Goal: Check status

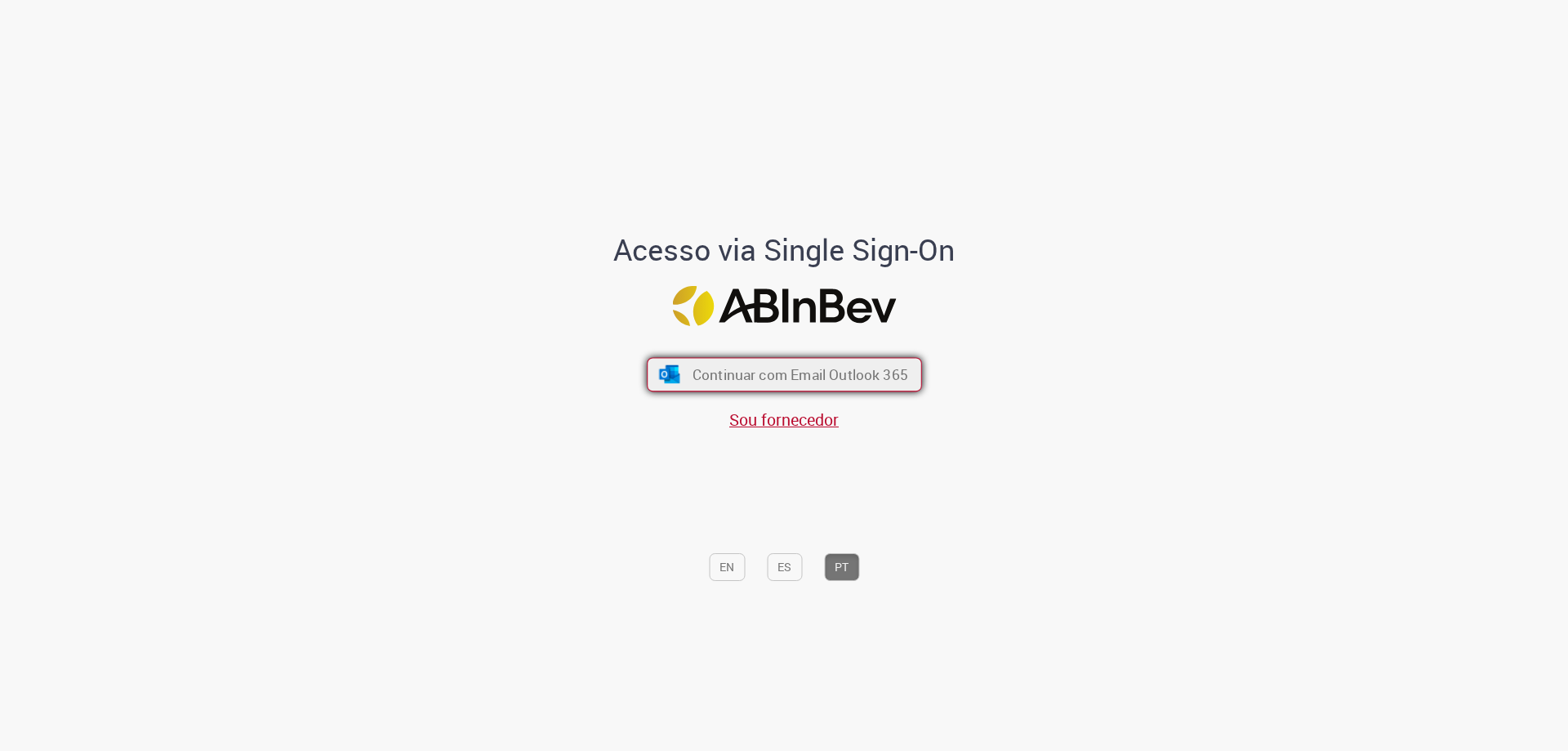
click at [813, 382] on span "Continuar com Email Outlook 365" at bounding box center [799, 375] width 215 height 19
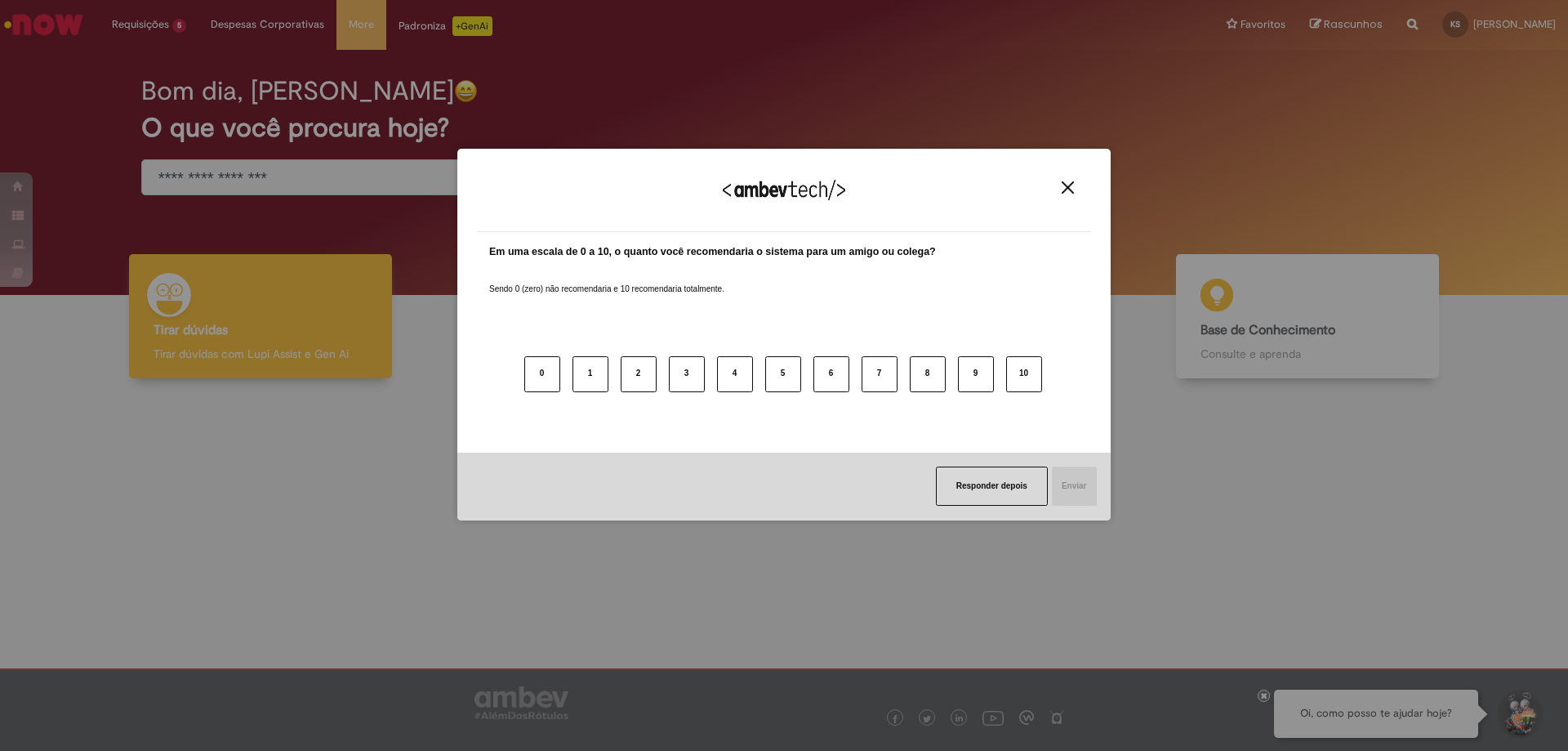
click at [165, 20] on div "Agradecemos seu feedback! Em uma escala de 0 a 10, o quanto você recomendaria o…" at bounding box center [784, 376] width 1568 height 751
click at [1075, 182] on button "Close" at bounding box center [1067, 188] width 22 height 14
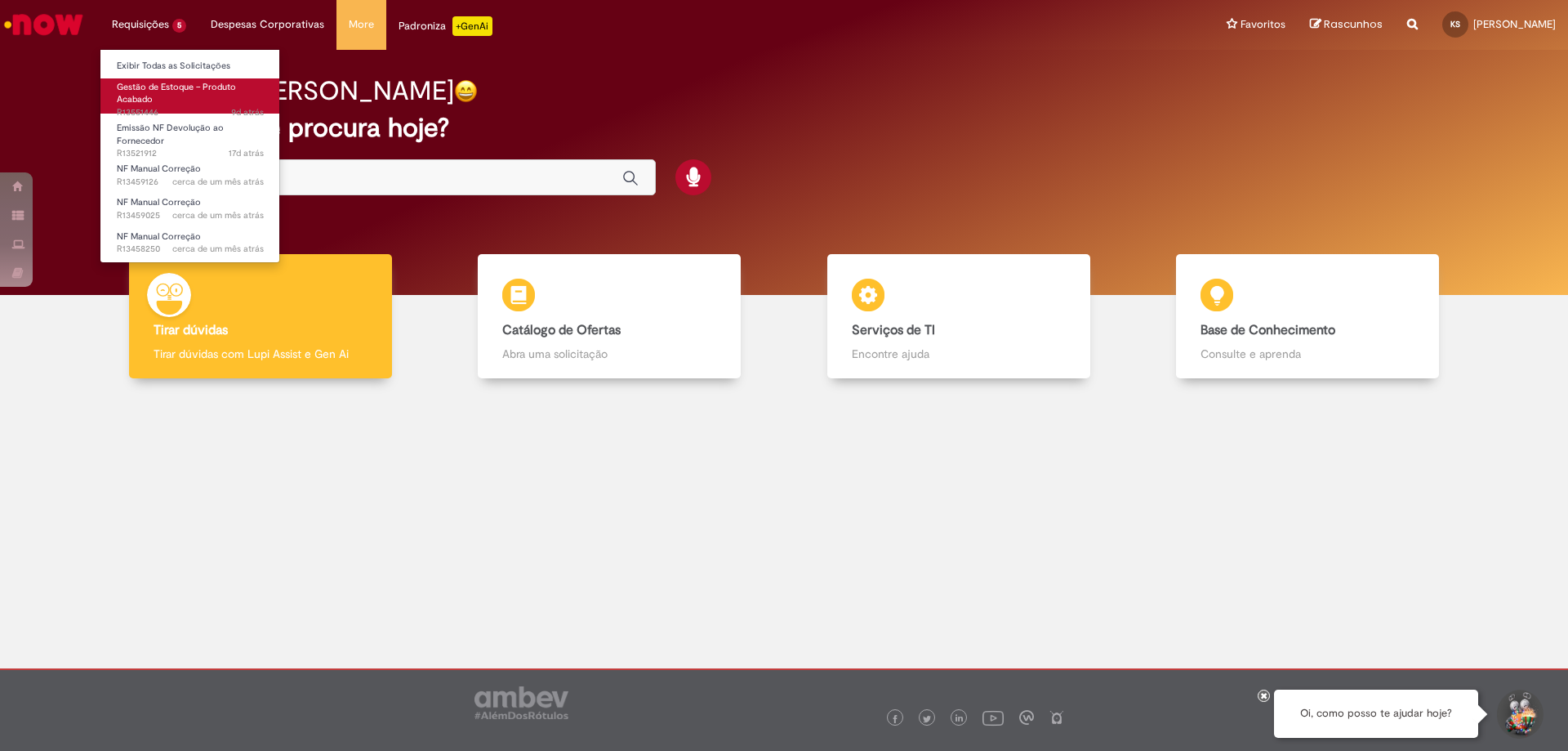
click at [184, 91] on span "Gestão de Estoque – Produto Acabado" at bounding box center [175, 93] width 119 height 25
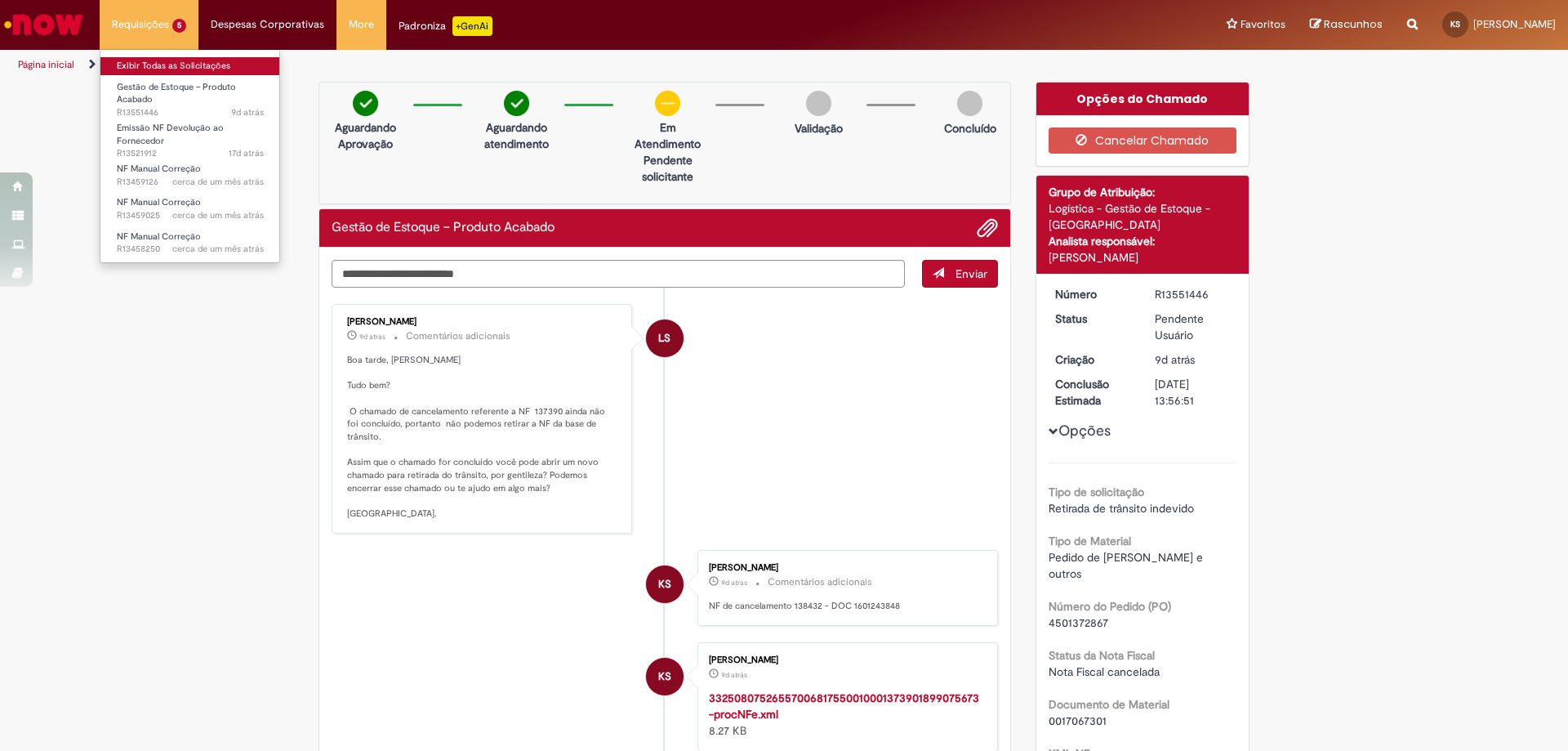
click at [160, 69] on link "Exibir Todas as Solicitações" at bounding box center [190, 66] width 180 height 18
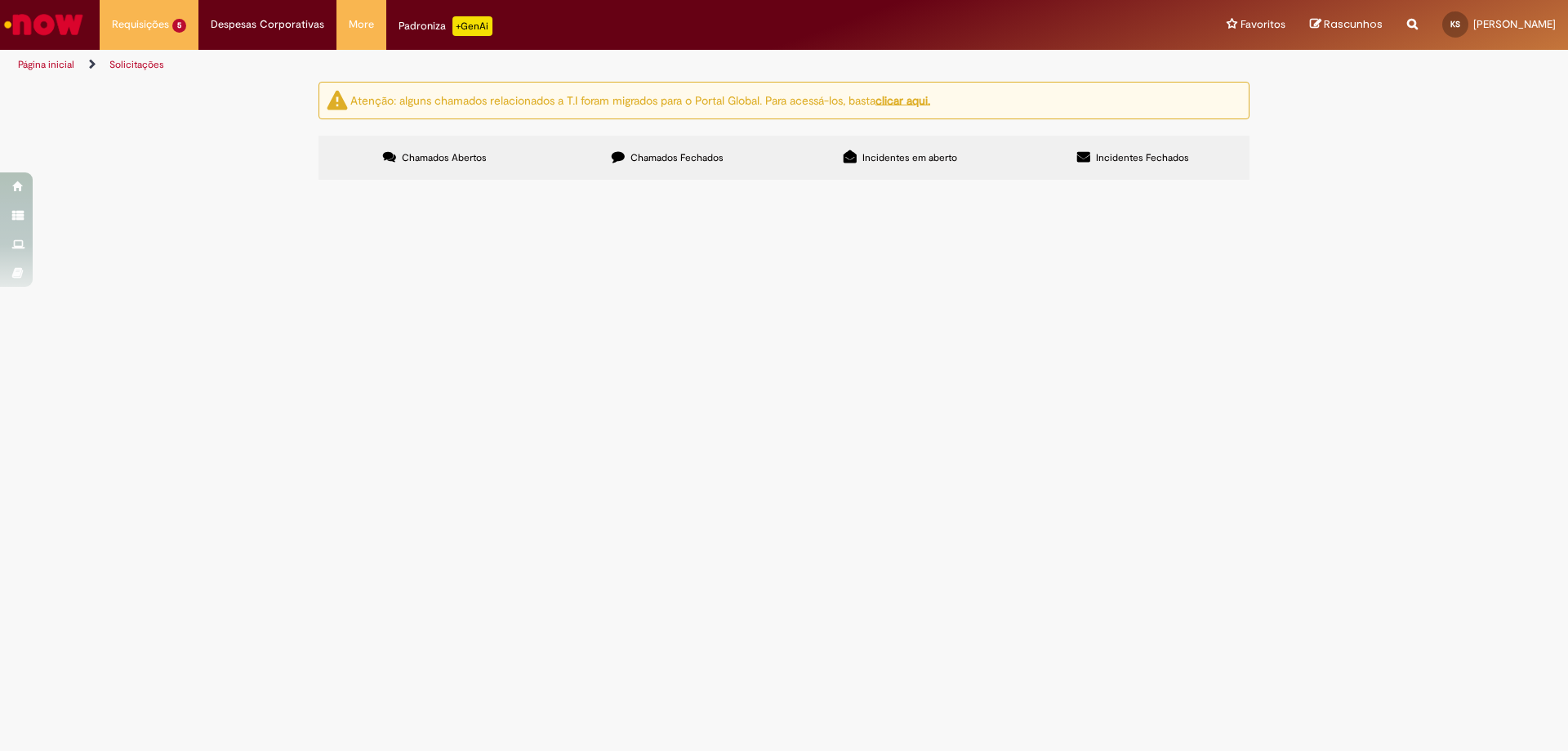
click at [726, 152] on label "Chamados Fechados" at bounding box center [667, 157] width 233 height 44
click at [0, 0] on span "Bom dia! Precisamos do encontro de contas pois recebemos um material com avaria…" at bounding box center [0, 0] width 0 height 0
click at [0, 0] on span "Emissão/Devolução Encontro de Contas Fornecedor" at bounding box center [0, 0] width 0 height 0
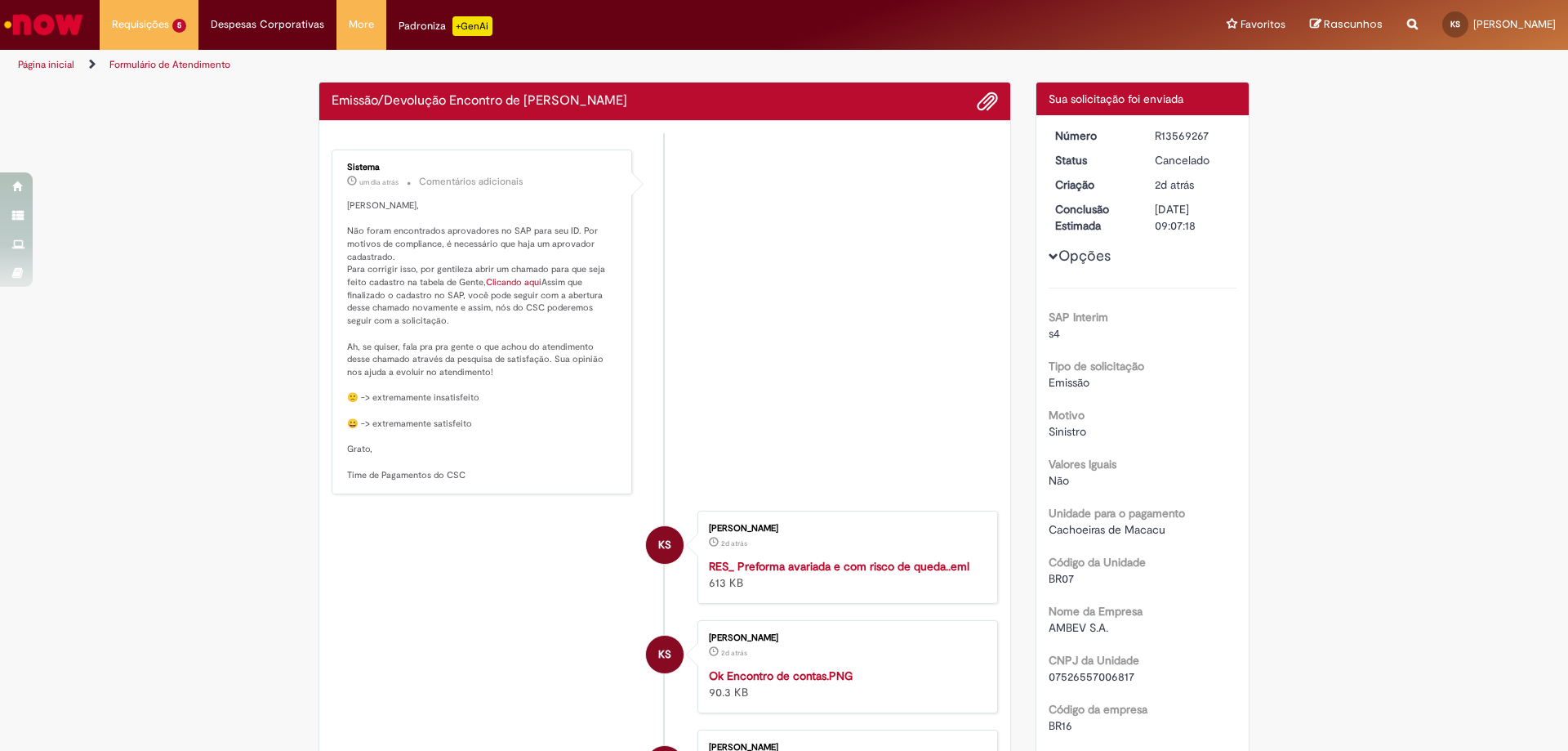
click at [464, 309] on p "Kamila Nazareth da Silva, Não foram encontrados aprovadores no SAP para seu ID.…" at bounding box center [482, 340] width 272 height 282
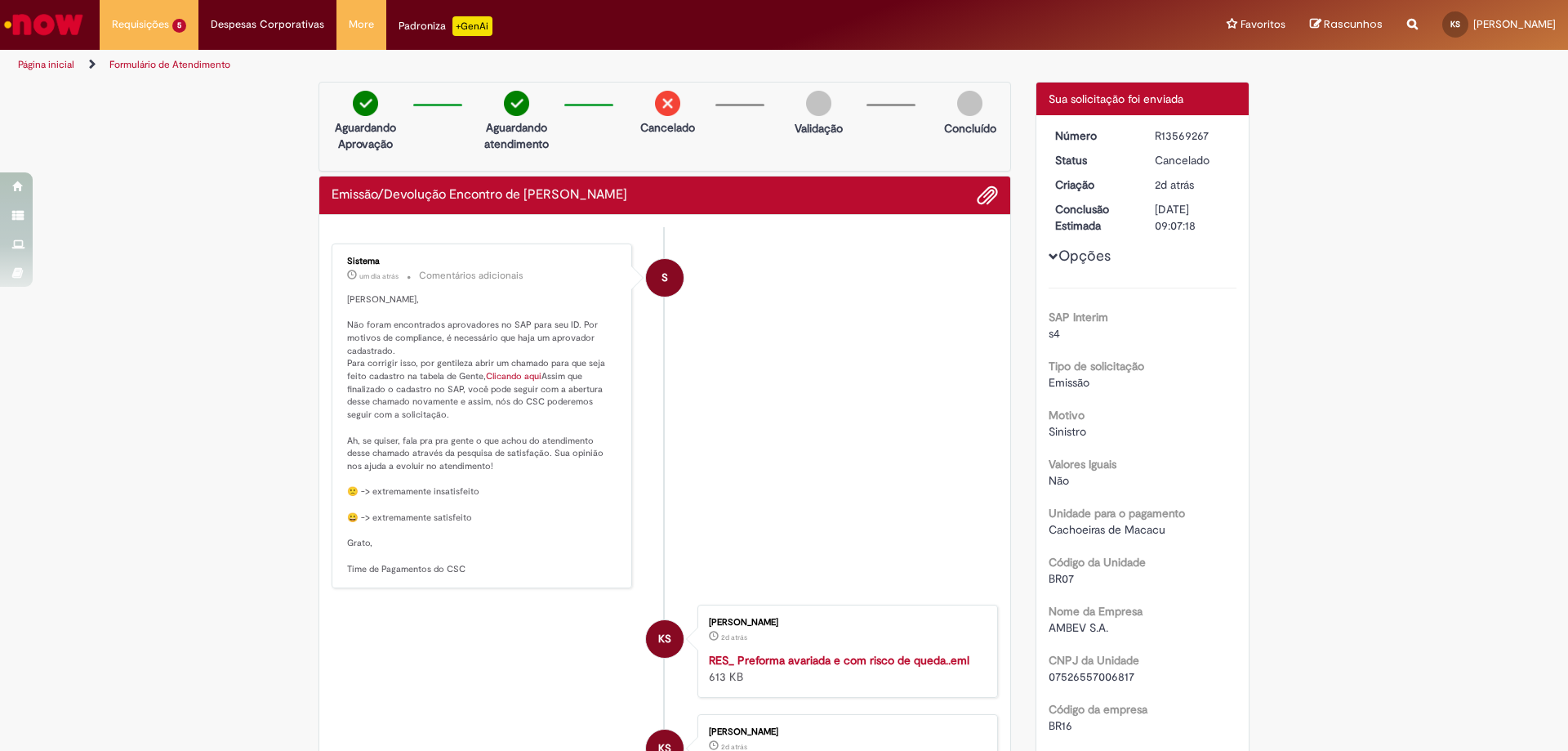
click at [494, 375] on link "Clicando aqui" at bounding box center [513, 376] width 56 height 12
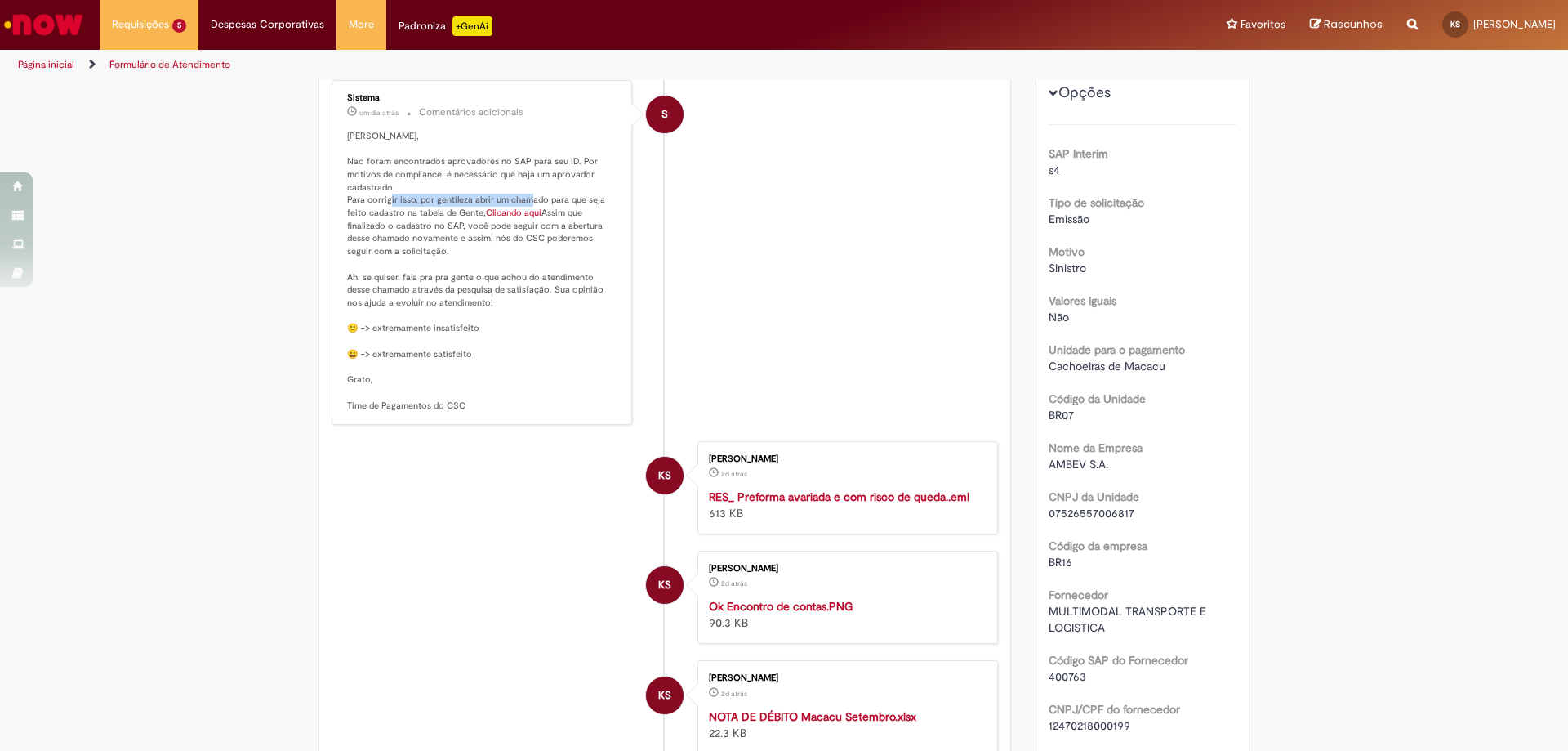
drag, startPoint x: 341, startPoint y: 202, endPoint x: 473, endPoint y: 202, distance: 132.0
click at [473, 202] on p "Kamila Nazareth da Silva, Não foram encontrados aprovadores no SAP para seu ID.…" at bounding box center [482, 270] width 272 height 282
